Goal: Complete application form

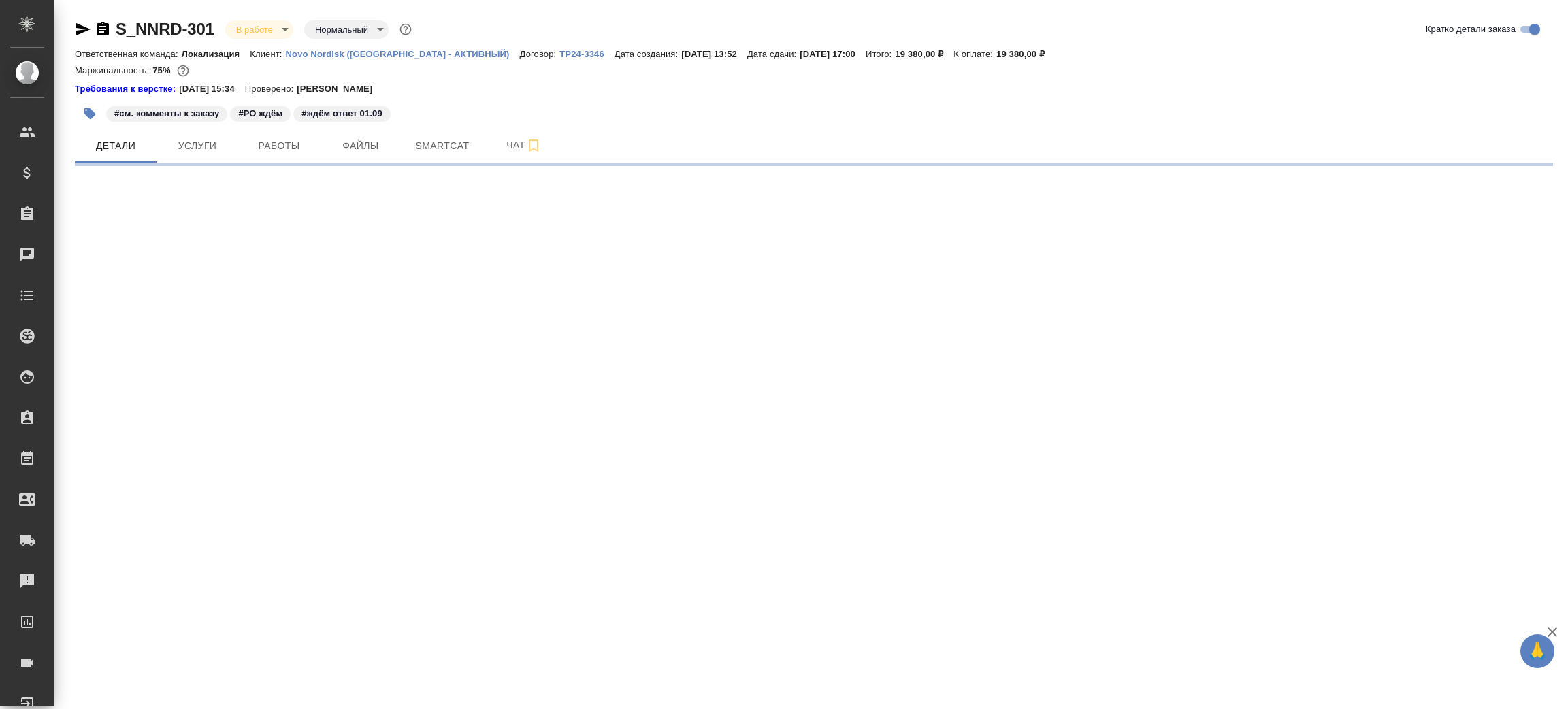
select select "RU"
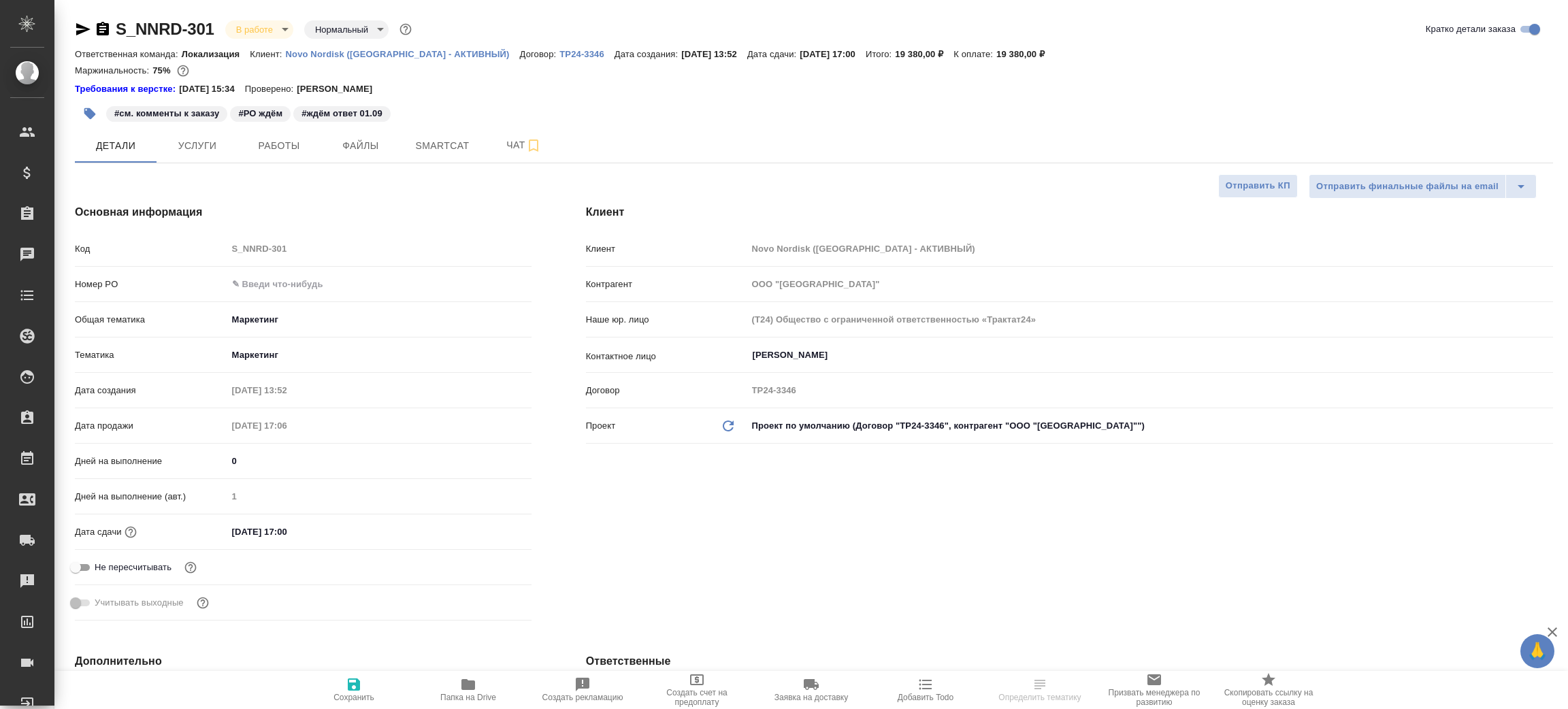
type textarea "x"
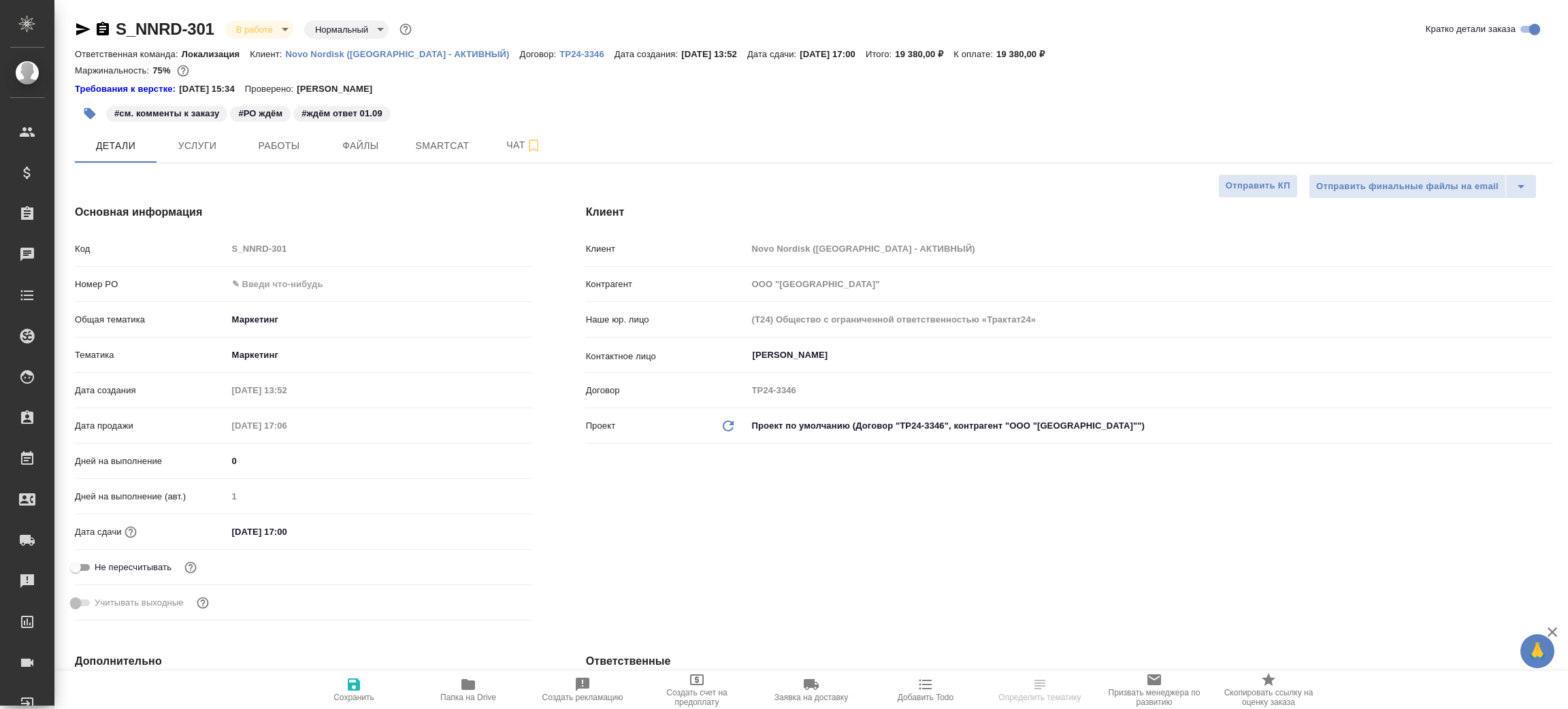
type textarea "x"
type input "[PERSON_NAME]"
type input "[PERSON_NAME]pereverzeva"
click at [473, 686] on icon "button" at bounding box center [468, 685] width 14 height 11
type textarea "x"
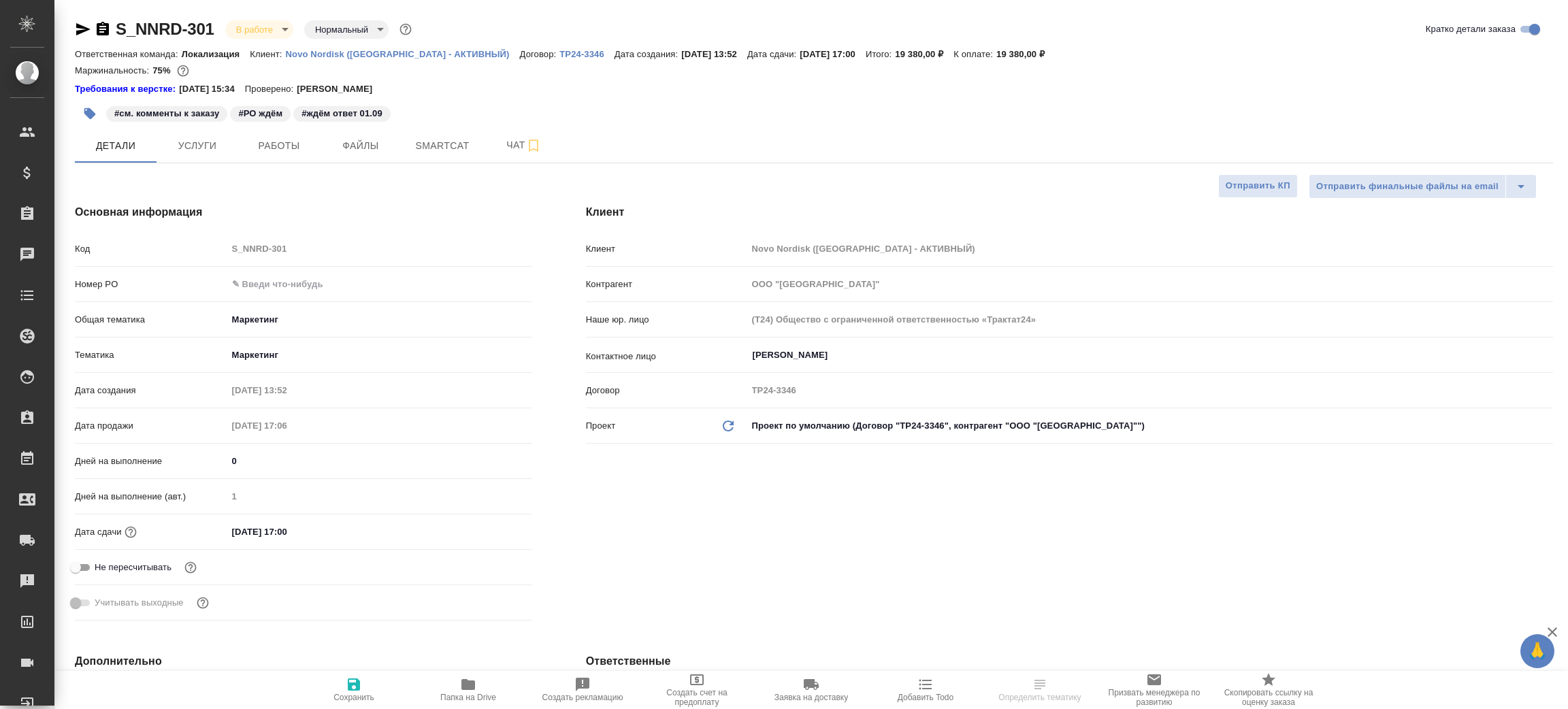
type textarea "x"
select select "RU"
